Goal: Task Accomplishment & Management: Use online tool/utility

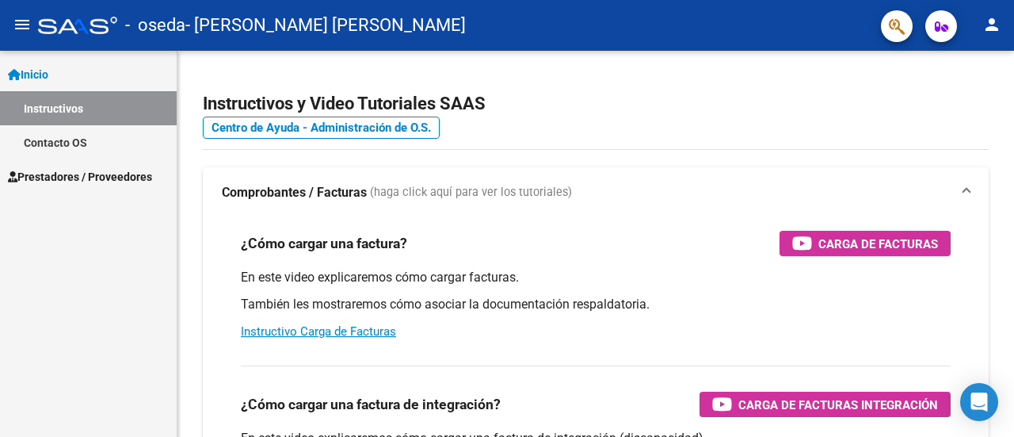
click at [48, 74] on span "Inicio" at bounding box center [28, 74] width 40 height 17
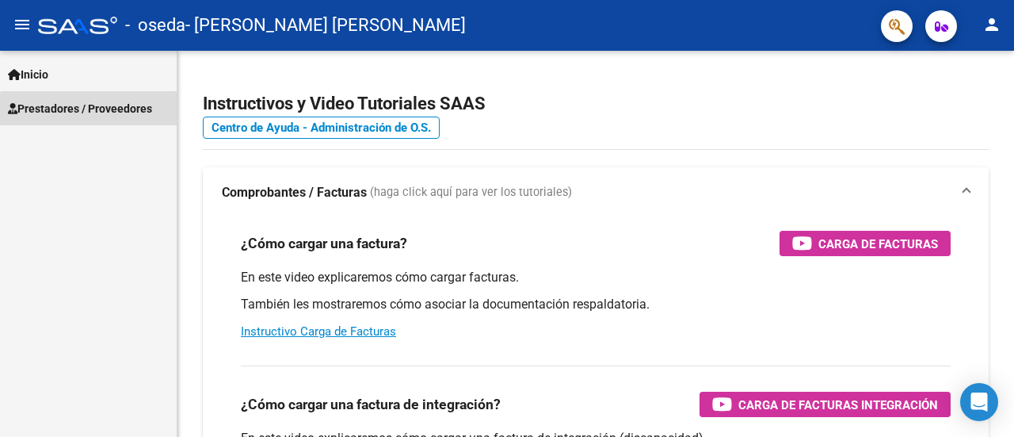
click at [109, 112] on span "Prestadores / Proveedores" at bounding box center [80, 108] width 144 height 17
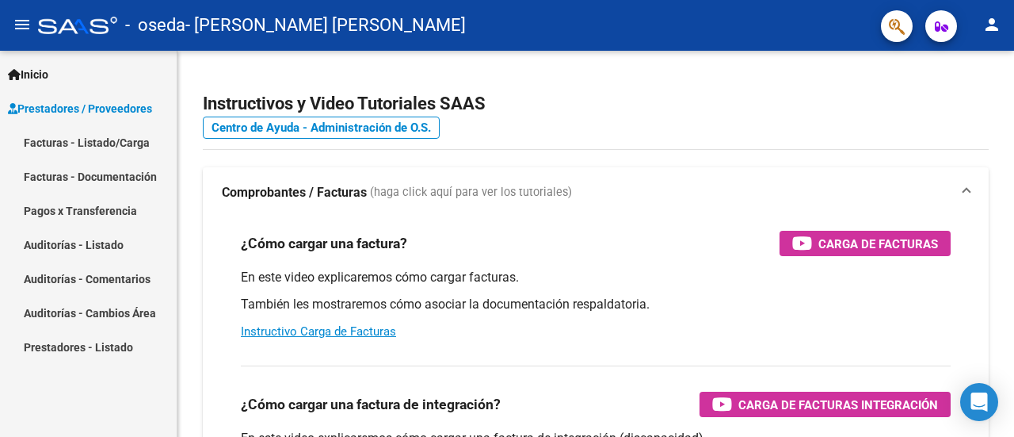
click at [103, 146] on link "Facturas - Listado/Carga" at bounding box center [88, 142] width 177 height 34
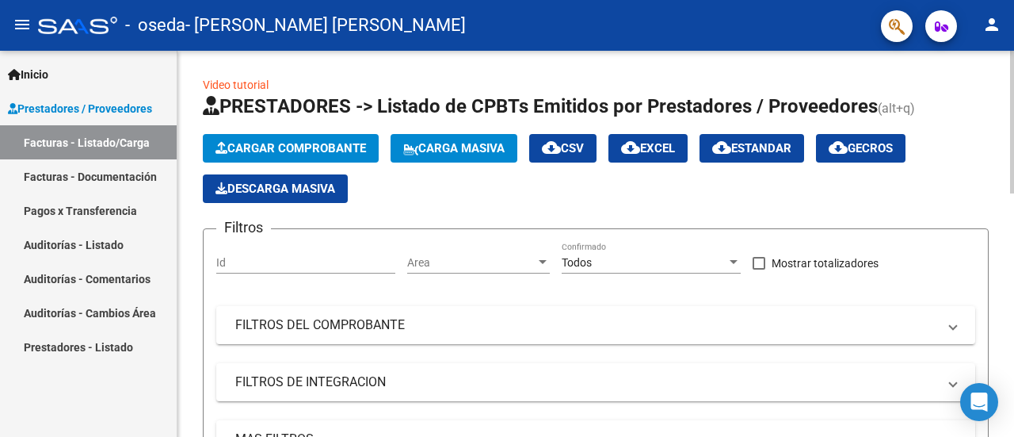
click at [1011, 151] on div at bounding box center [1012, 122] width 4 height 143
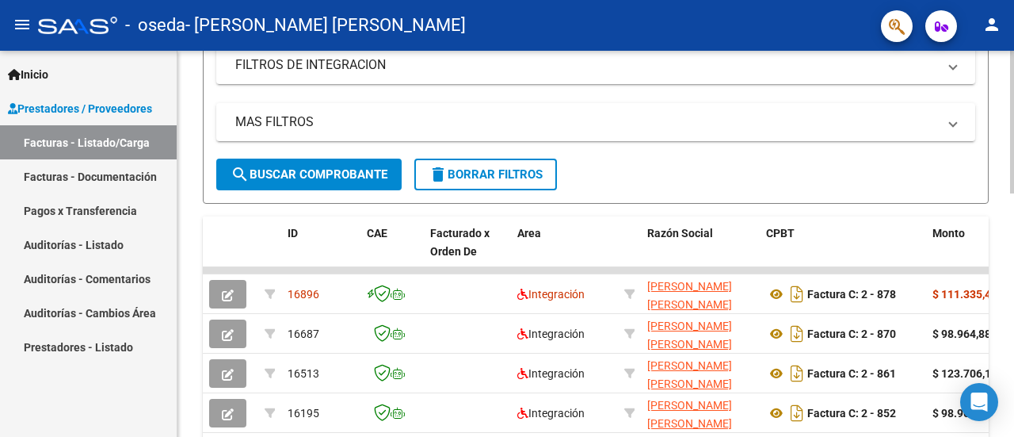
scroll to position [318, 0]
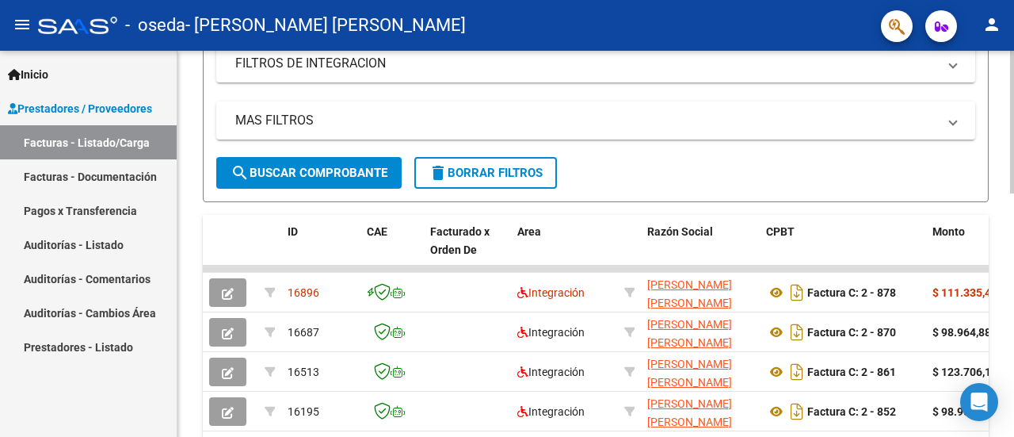
click at [1007, 277] on div "Video tutorial PRESTADORES -> Listado de CPBTs Emitidos por Prestadores / Prove…" at bounding box center [597, 248] width 841 height 1032
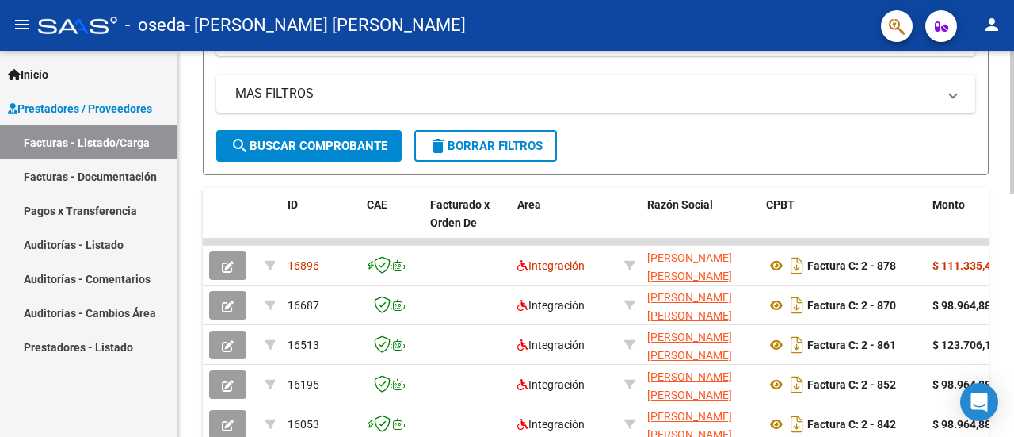
click at [1013, 255] on div at bounding box center [1012, 252] width 4 height 143
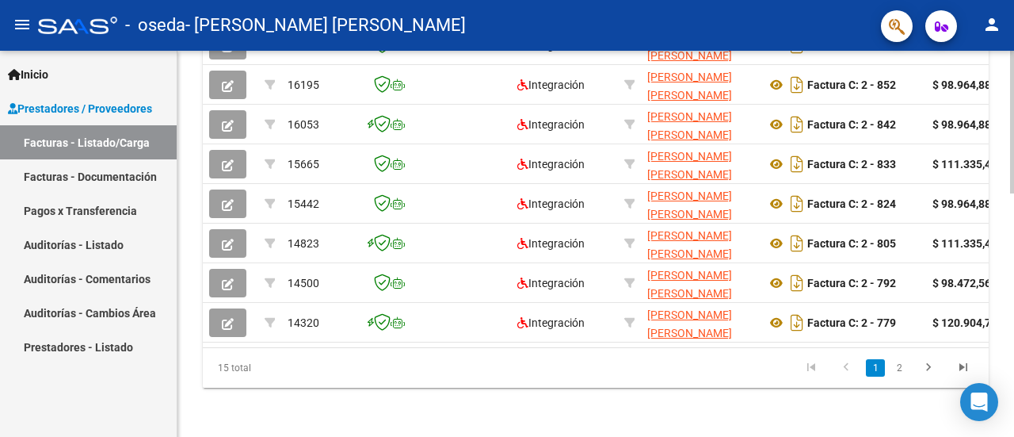
scroll to position [653, 0]
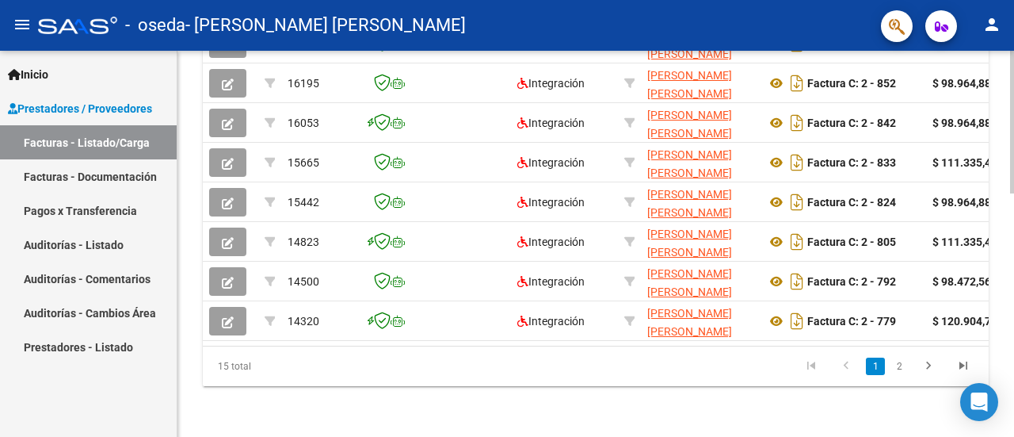
click at [1013, 411] on div at bounding box center [1012, 365] width 4 height 143
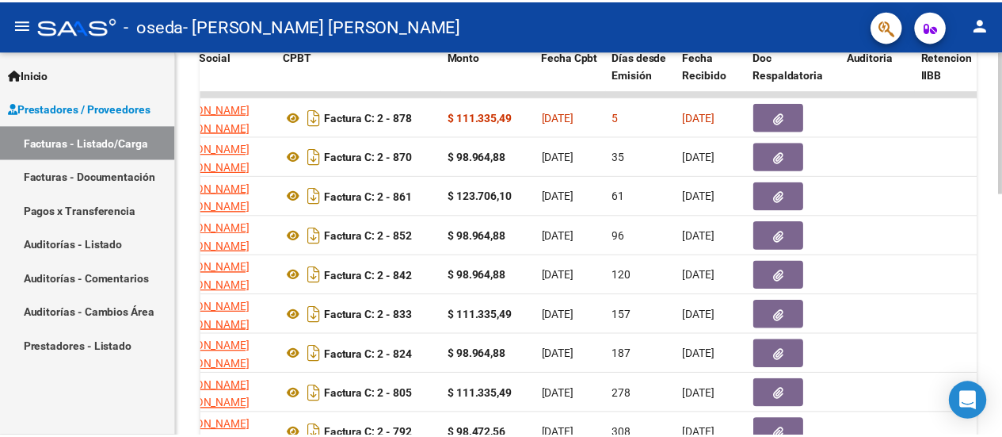
scroll to position [488, 0]
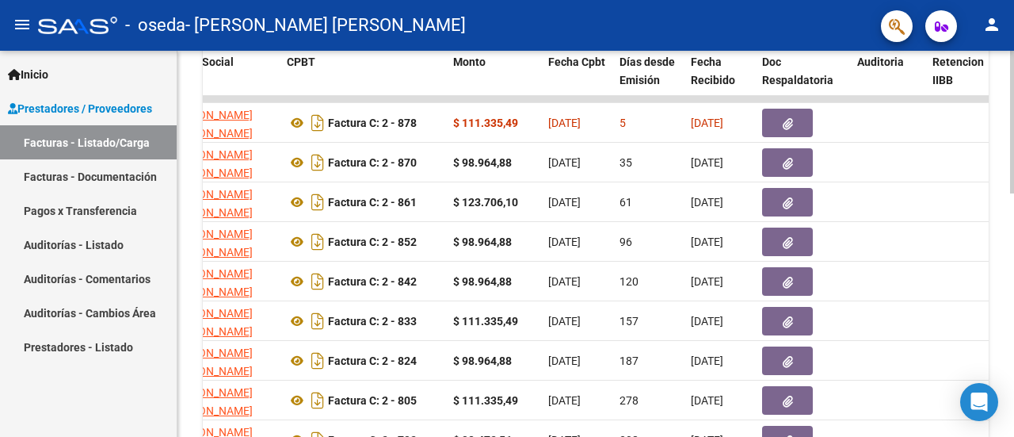
click at [1013, 274] on div at bounding box center [1012, 306] width 4 height 143
click at [990, 28] on mat-icon "person" at bounding box center [991, 24] width 19 height 19
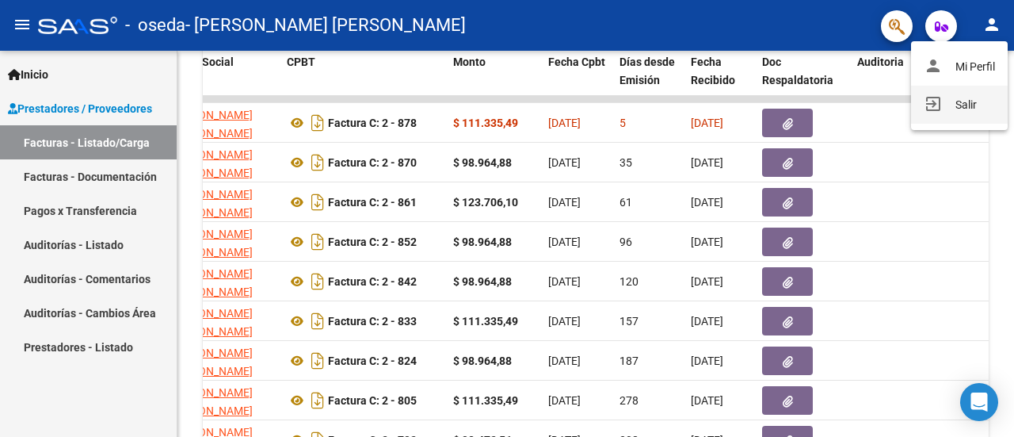
click at [967, 102] on button "exit_to_app Salir" at bounding box center [959, 105] width 97 height 38
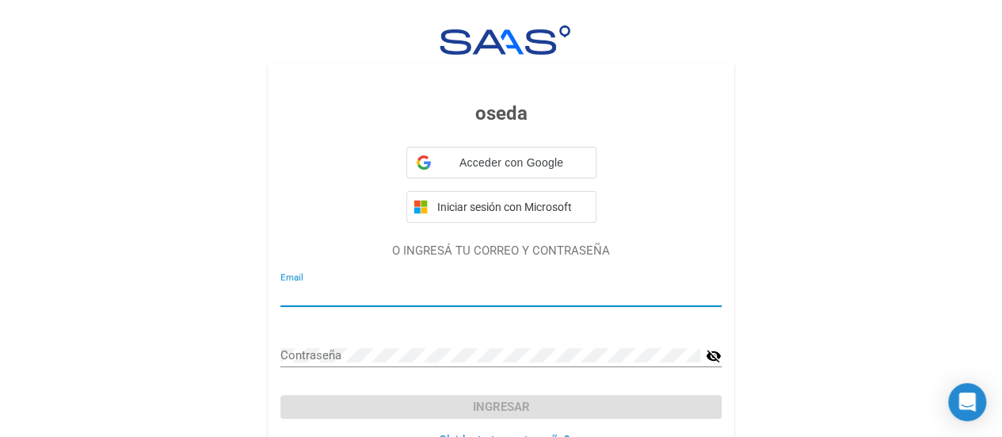
type input "[EMAIL_ADDRESS][DOMAIN_NAME]"
